Goal: Information Seeking & Learning: Find contact information

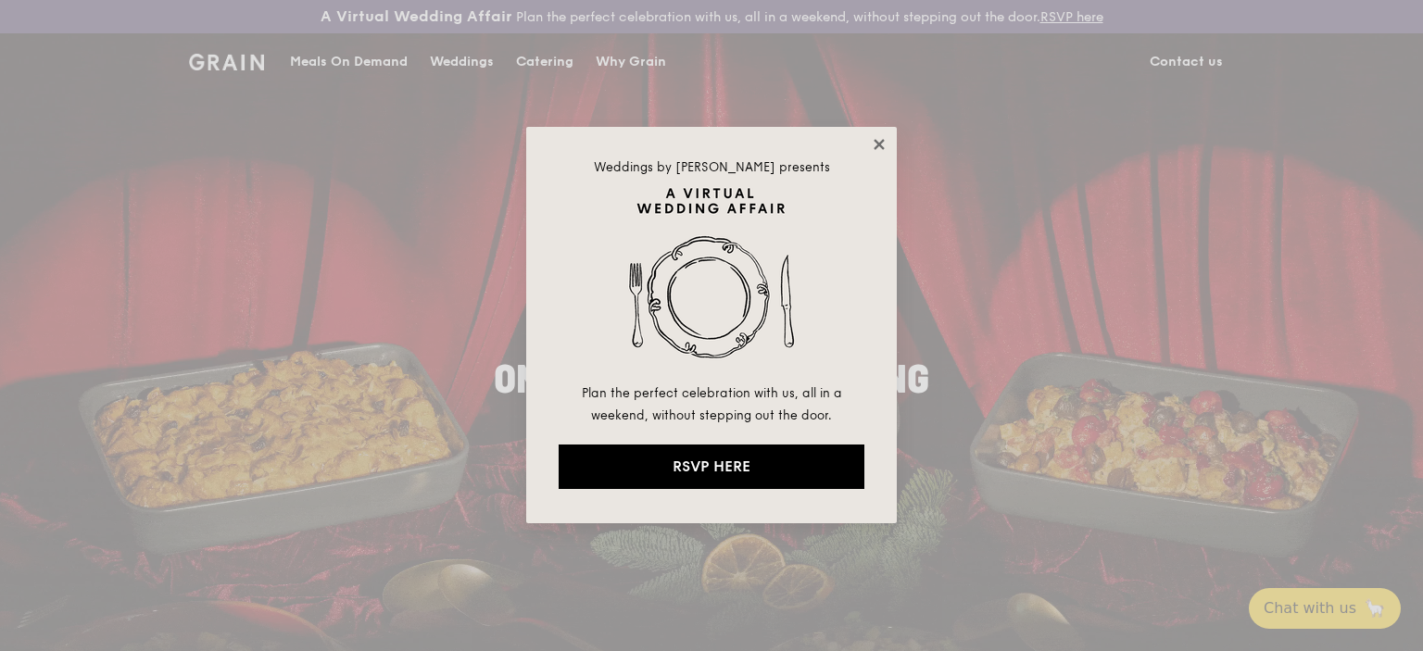
click at [877, 139] on icon at bounding box center [879, 144] width 17 height 17
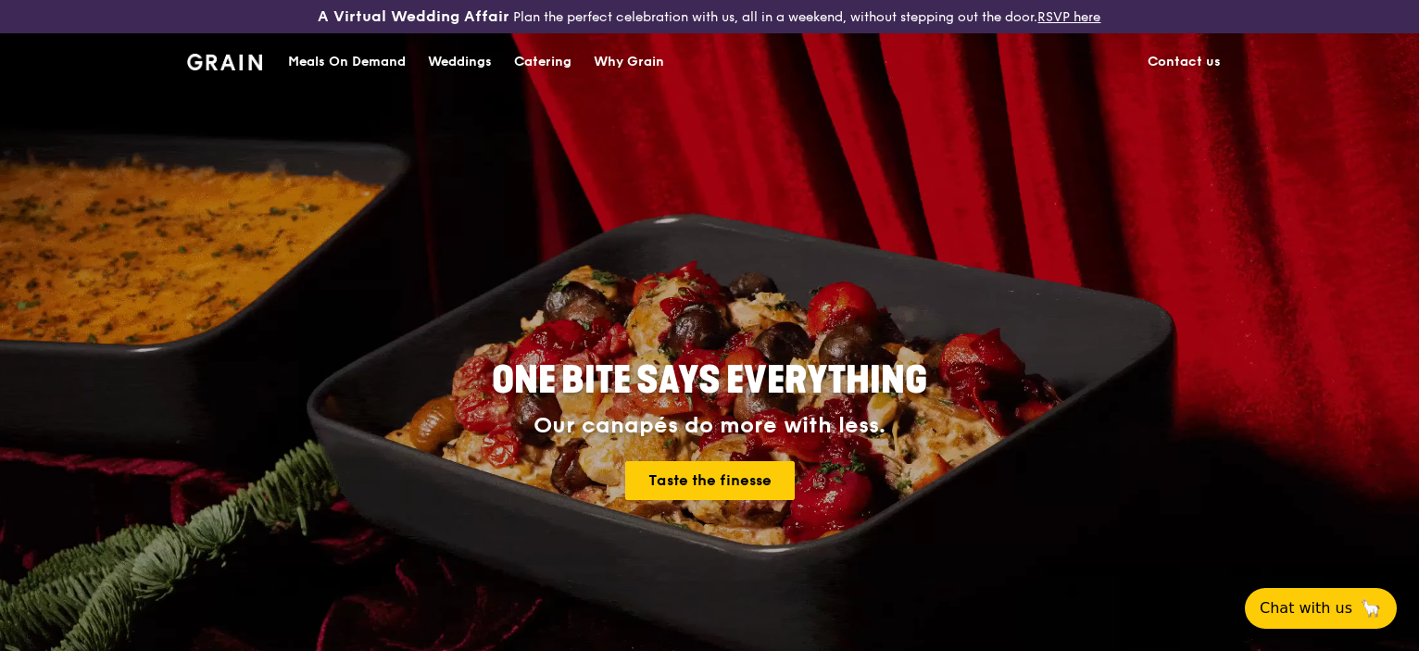
click at [1199, 56] on link "Contact us" at bounding box center [1183, 62] width 95 height 56
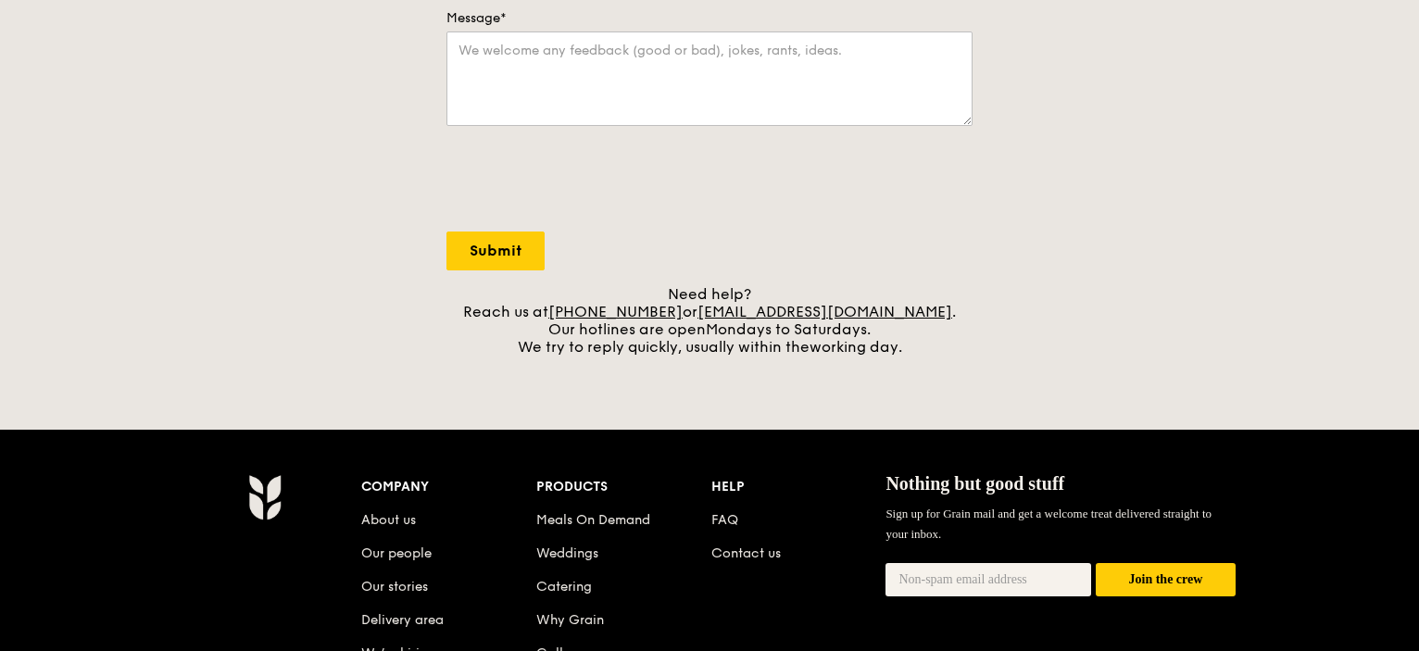
scroll to position [648, 0]
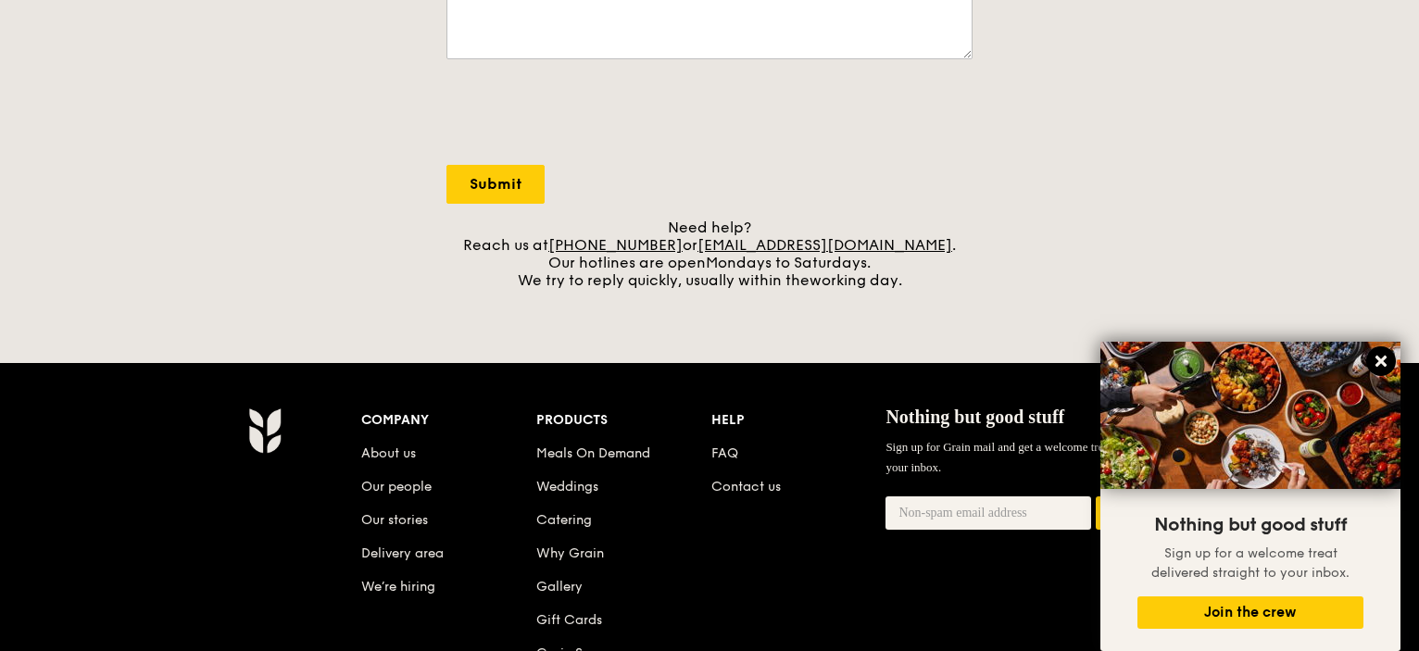
click at [1381, 361] on icon at bounding box center [1380, 361] width 11 height 11
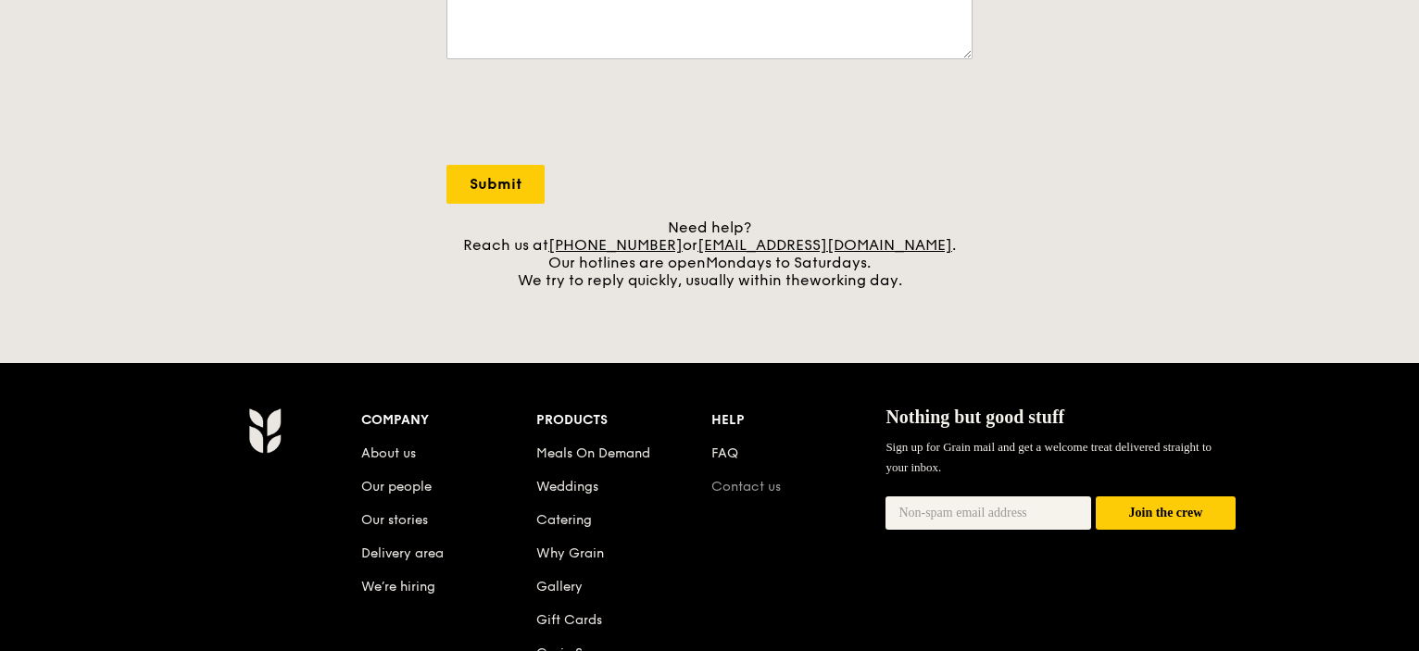
click at [766, 486] on link "Contact us" at bounding box center [745, 487] width 69 height 16
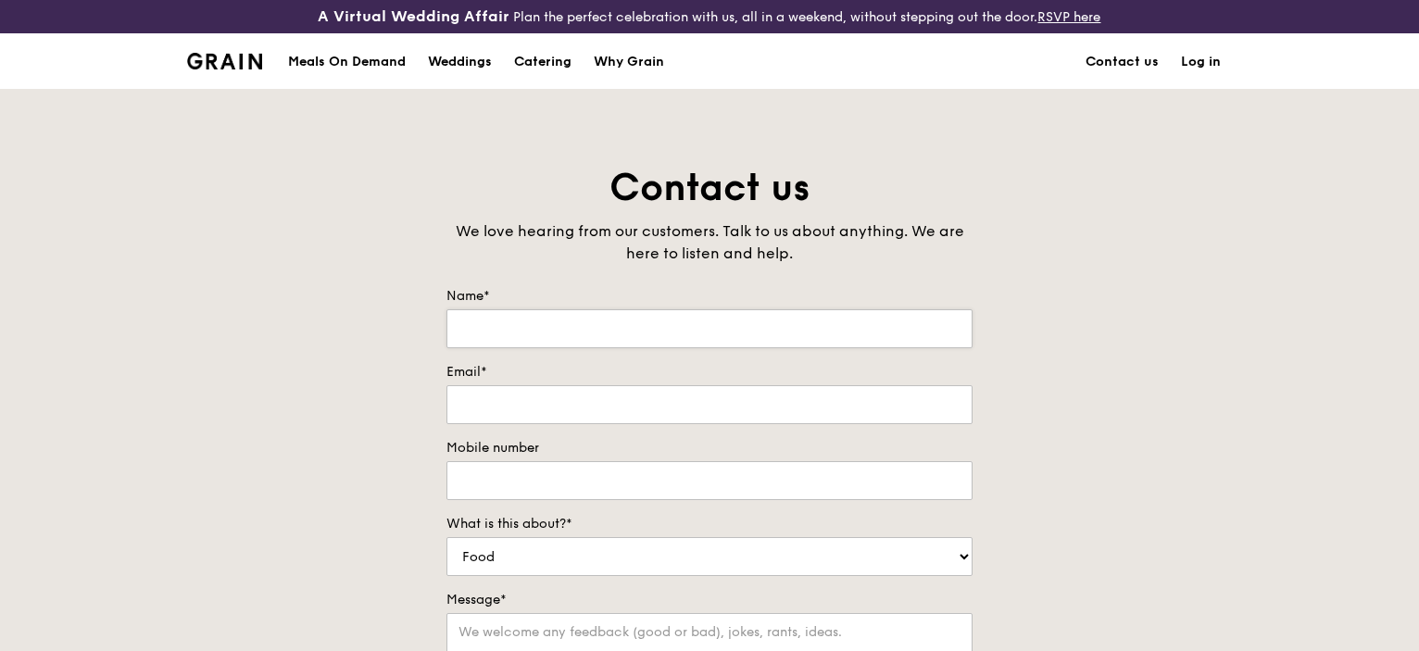
scroll to position [556, 0]
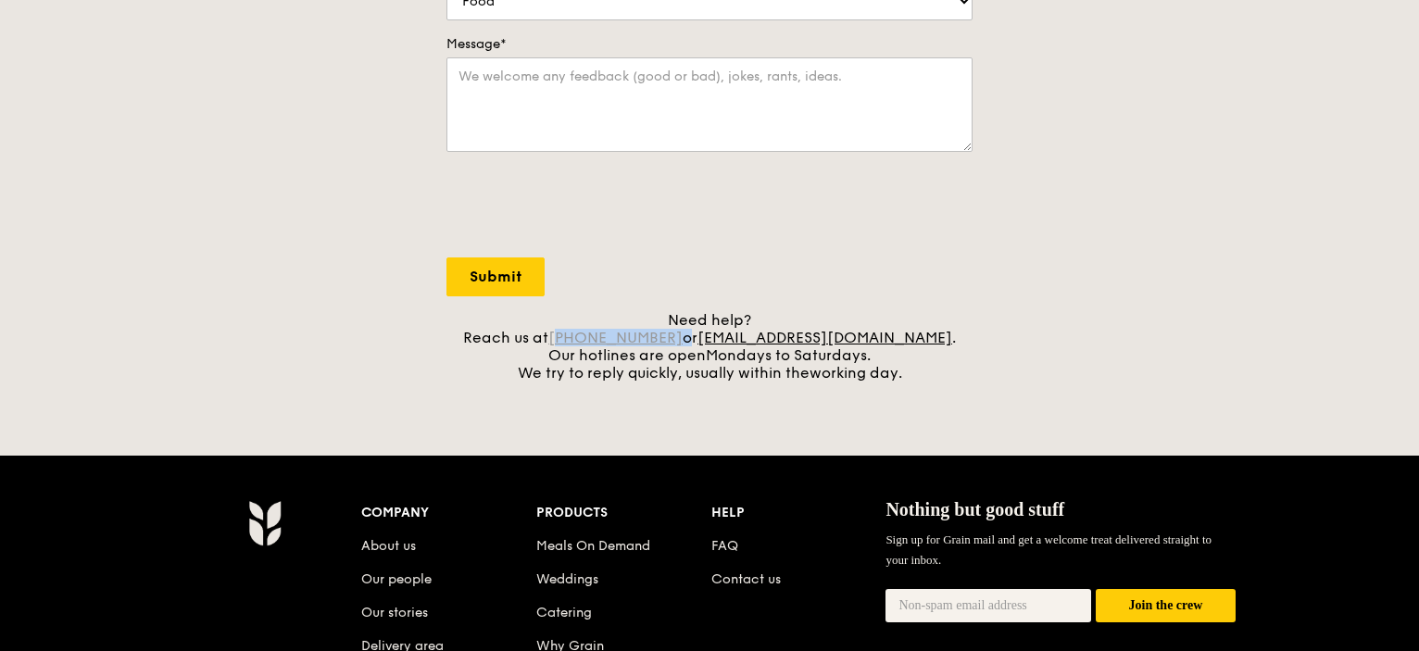
drag, startPoint x: 706, startPoint y: 333, endPoint x: 607, endPoint y: 336, distance: 99.2
click at [607, 336] on div "Need help? Reach us at [PHONE_NUMBER] or [EMAIL_ADDRESS][DOMAIN_NAME] . Our hot…" at bounding box center [709, 346] width 526 height 70
copy div "65 3163 5335"
click at [873, 282] on form "Name* Email* Mobile number What is this about?* Food Service Billing/Payment Ca…" at bounding box center [709, 13] width 526 height 565
drag, startPoint x: 905, startPoint y: 341, endPoint x: 728, endPoint y: 340, distance: 176.9
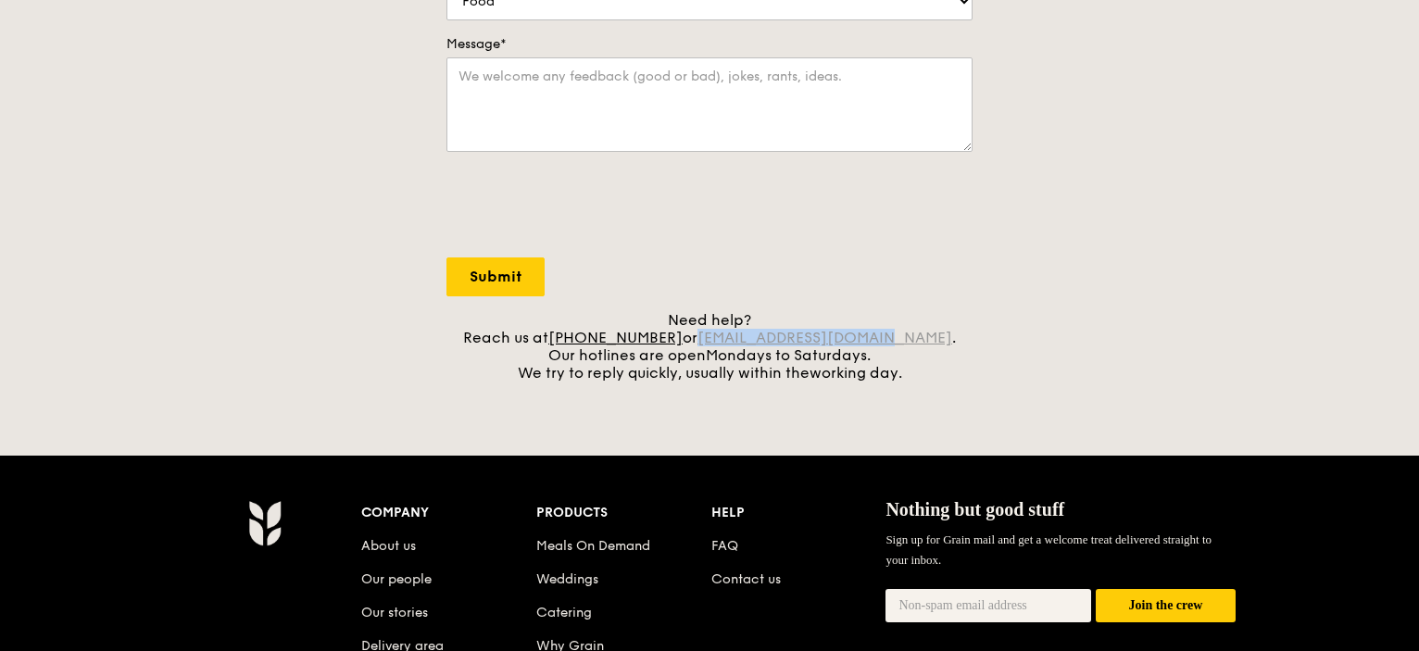
click at [728, 340] on div "Need help? Reach us at [PHONE_NUMBER] or [EMAIL_ADDRESS][DOMAIN_NAME] . Our hot…" at bounding box center [709, 346] width 526 height 70
copy link "[EMAIL_ADDRESS][DOMAIN_NAME]"
drag, startPoint x: 666, startPoint y: 340, endPoint x: 537, endPoint y: 433, distance: 158.6
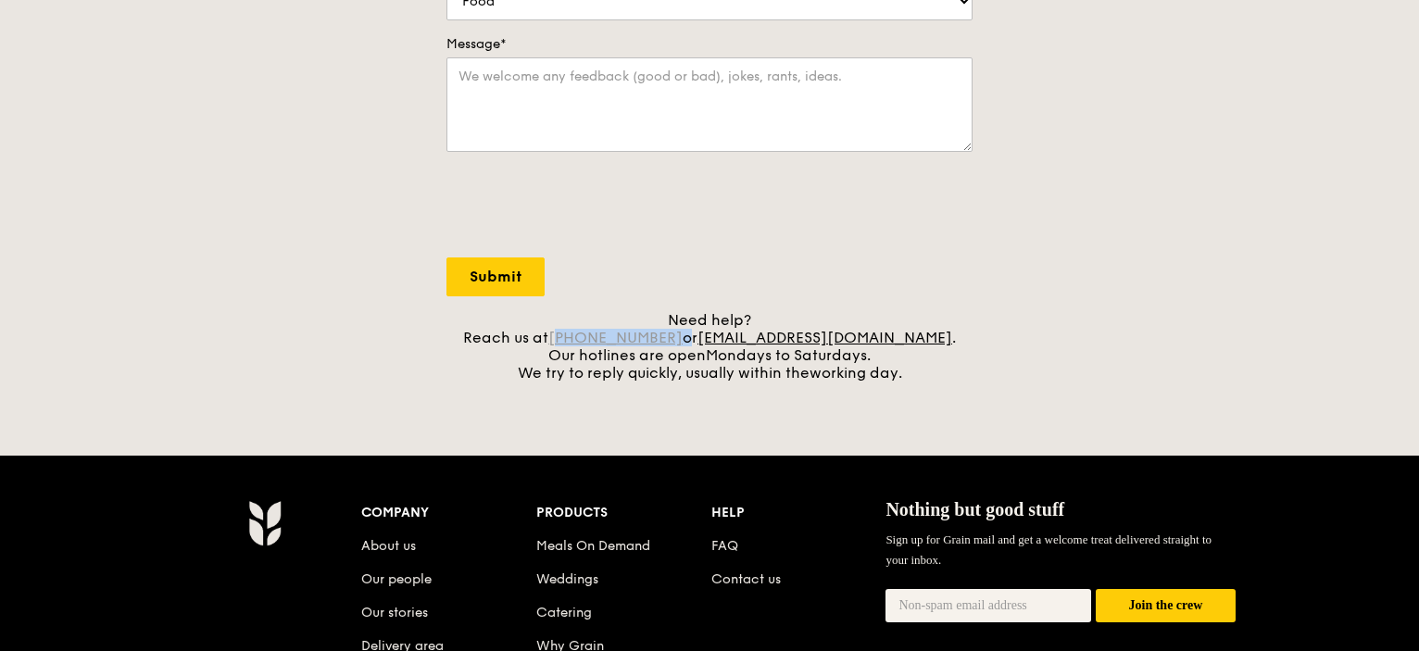
drag, startPoint x: 706, startPoint y: 336, endPoint x: 610, endPoint y: 333, distance: 95.4
click at [610, 333] on div "Need help? Reach us at [PHONE_NUMBER] or [EMAIL_ADDRESS][DOMAIN_NAME] . Our hot…" at bounding box center [709, 346] width 526 height 70
copy div "65 3163 5335"
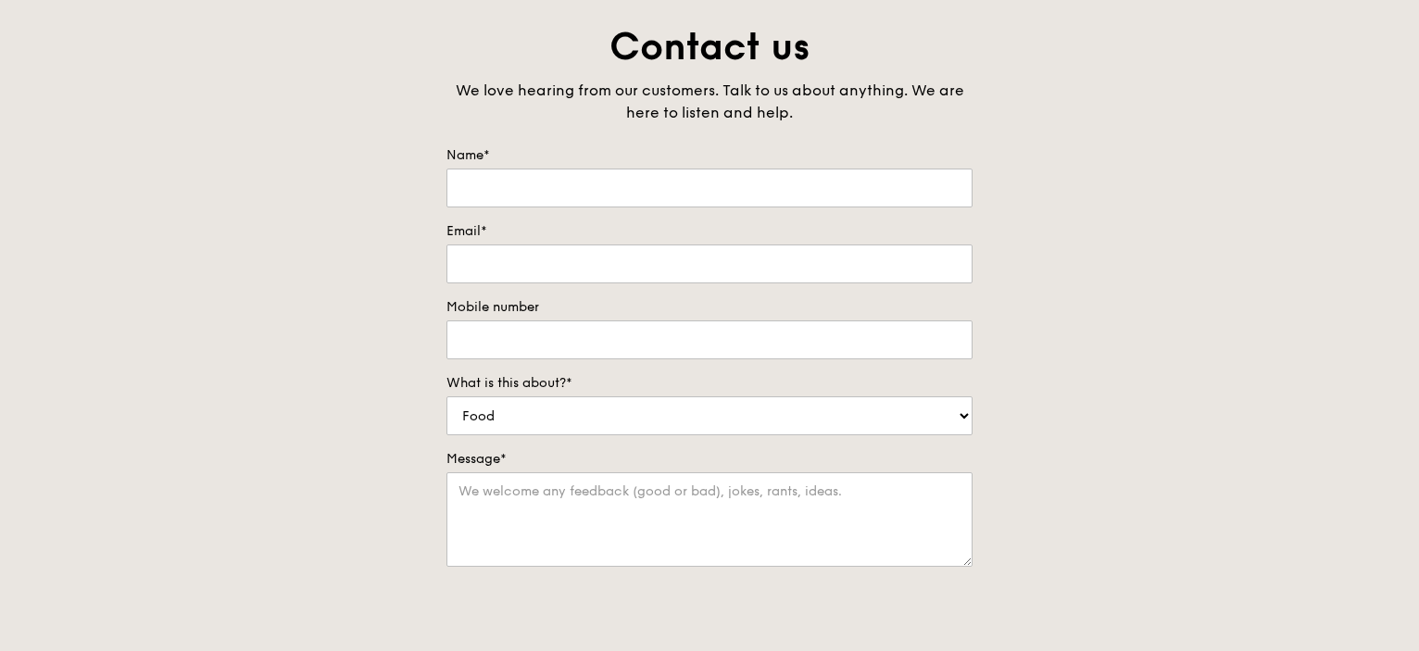
scroll to position [0, 0]
